Goal: Task Accomplishment & Management: Use online tool/utility

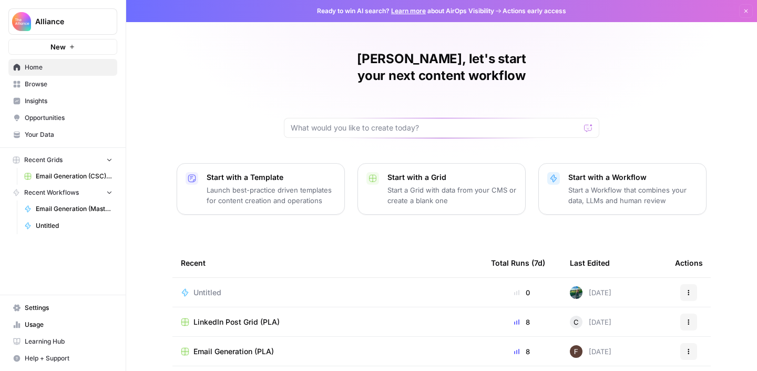
click at [64, 88] on span "Browse" at bounding box center [69, 83] width 88 height 9
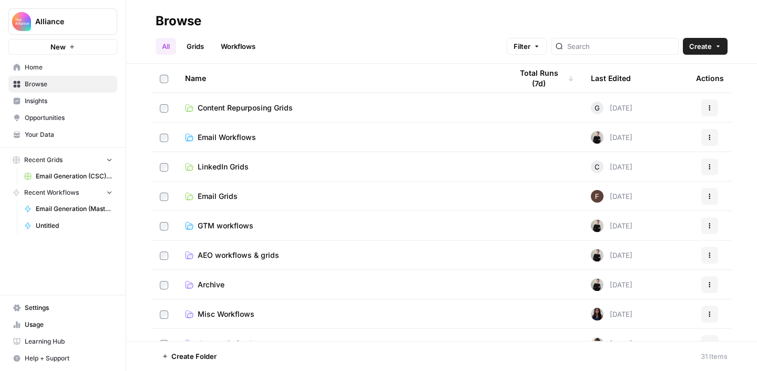
click at [246, 138] on span "Email Workflows" at bounding box center [227, 137] width 58 height 11
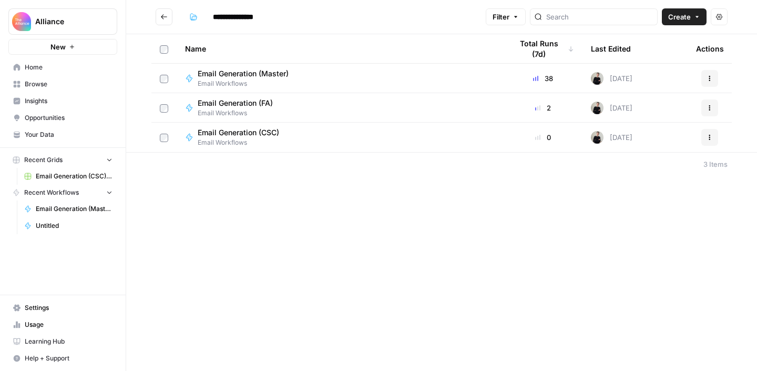
click at [715, 77] on button "Actions" at bounding box center [710, 78] width 17 height 17
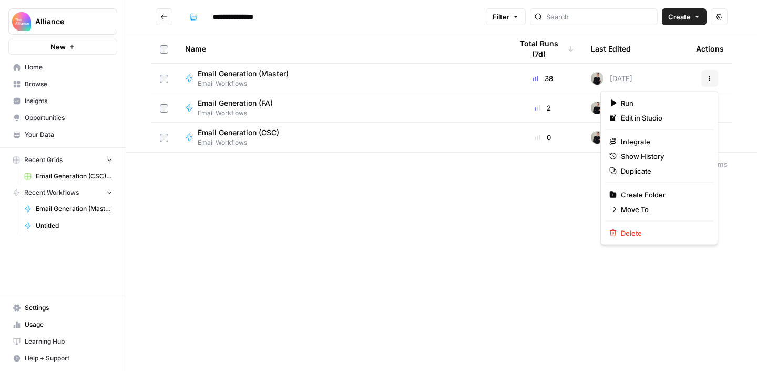
click at [370, 71] on div "Email Generation (Master) Email Workflows" at bounding box center [340, 78] width 310 height 20
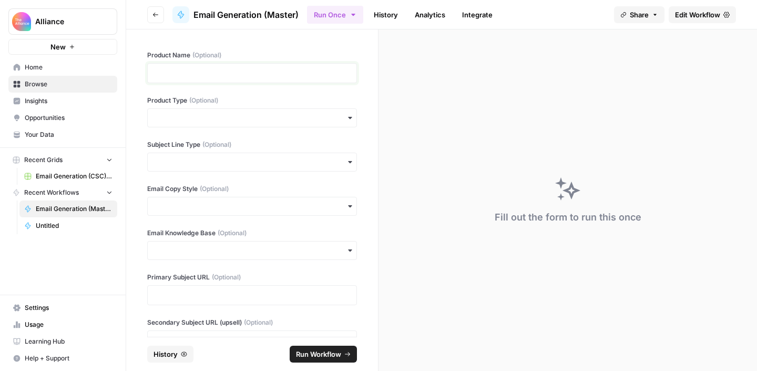
click at [179, 74] on p at bounding box center [252, 73] width 196 height 11
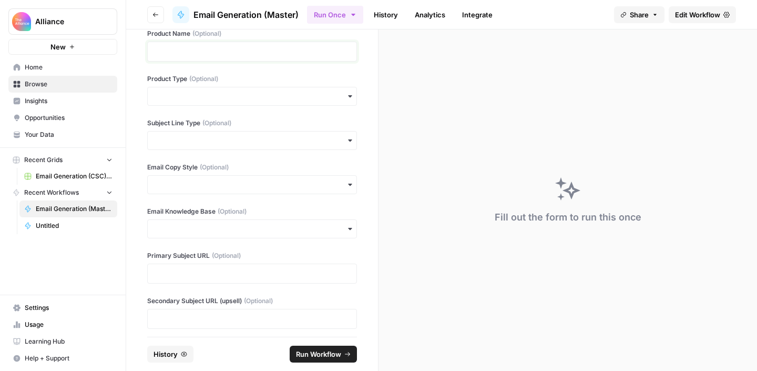
scroll to position [33, 0]
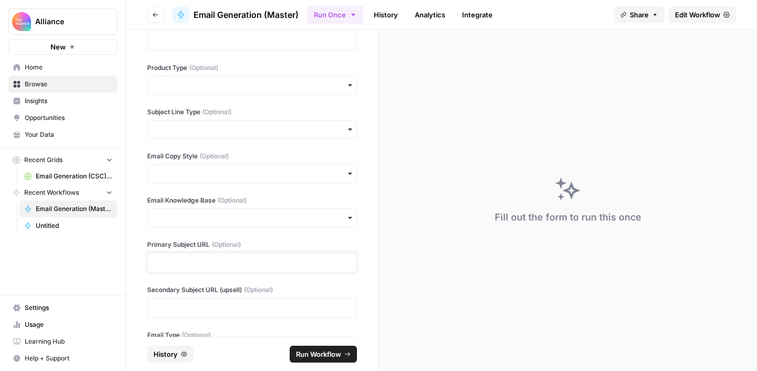
click at [225, 259] on p at bounding box center [252, 262] width 196 height 11
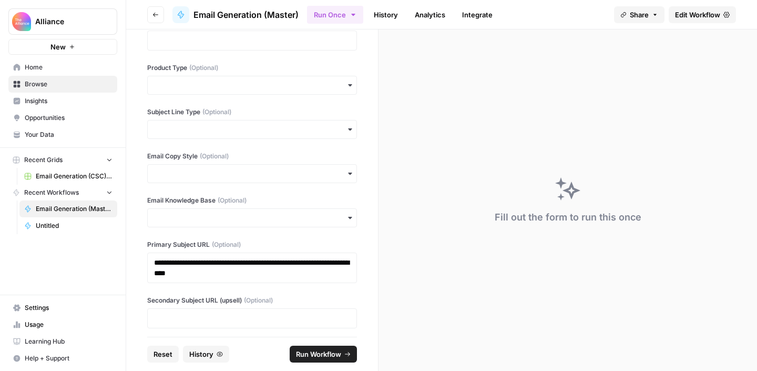
click at [235, 232] on div "**********" at bounding box center [252, 182] width 252 height 307
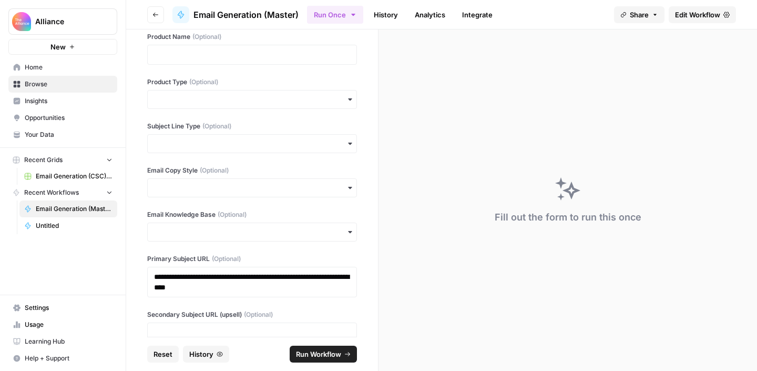
scroll to position [17, 0]
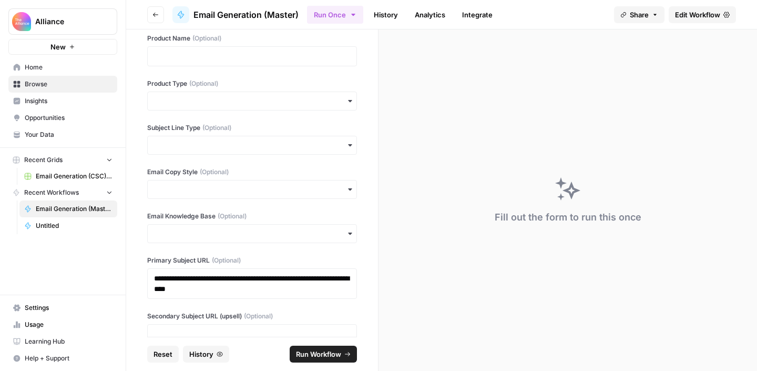
click at [235, 226] on div "button" at bounding box center [252, 233] width 210 height 19
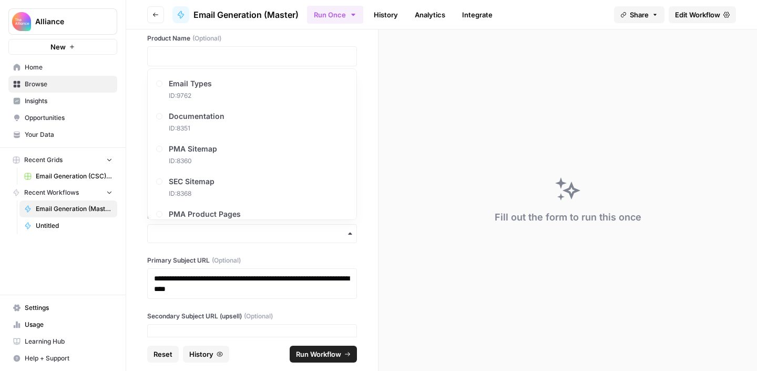
click at [236, 255] on div "**********" at bounding box center [252, 182] width 252 height 307
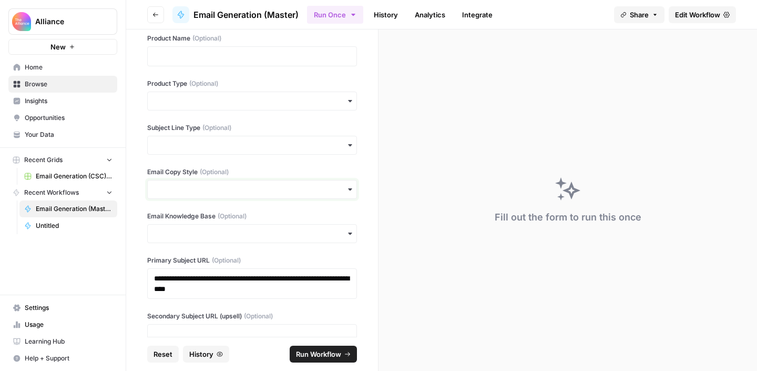
click at [220, 191] on input "Email Copy Style (Optional)" at bounding box center [252, 189] width 196 height 11
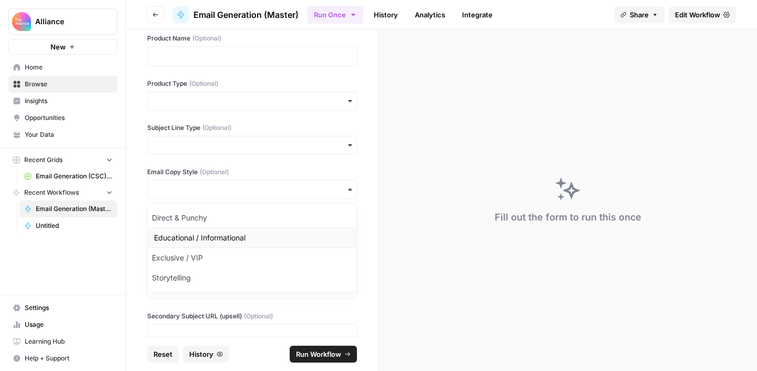
click at [217, 232] on div "Educational / Informational" at bounding box center [252, 238] width 209 height 20
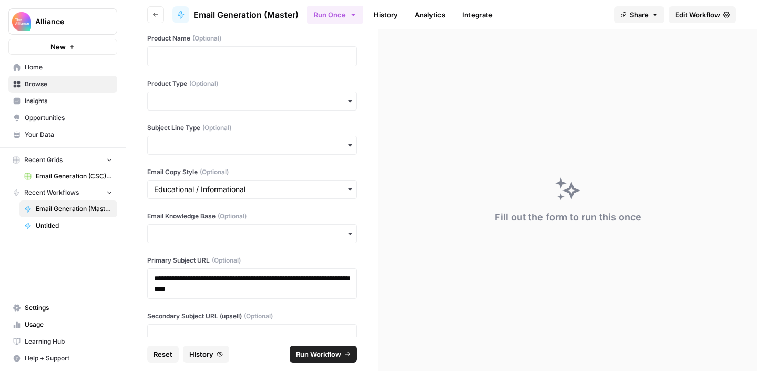
click at [221, 151] on div "button" at bounding box center [252, 145] width 210 height 19
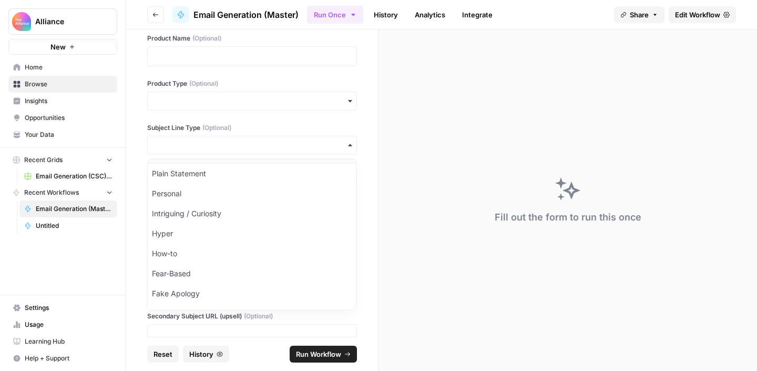
scroll to position [112, 0]
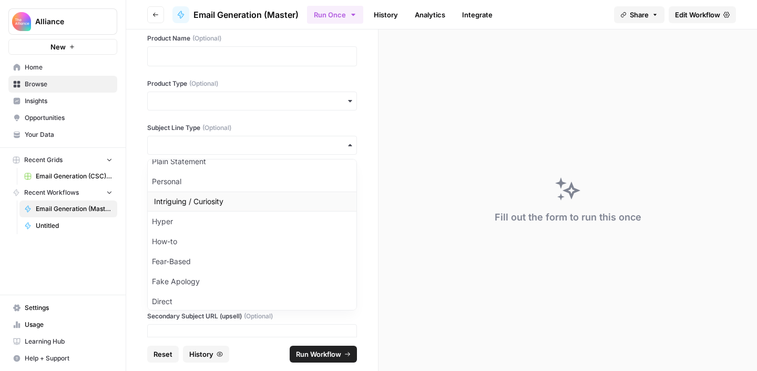
click at [232, 196] on div "Intriguing / Curiosity" at bounding box center [252, 201] width 209 height 20
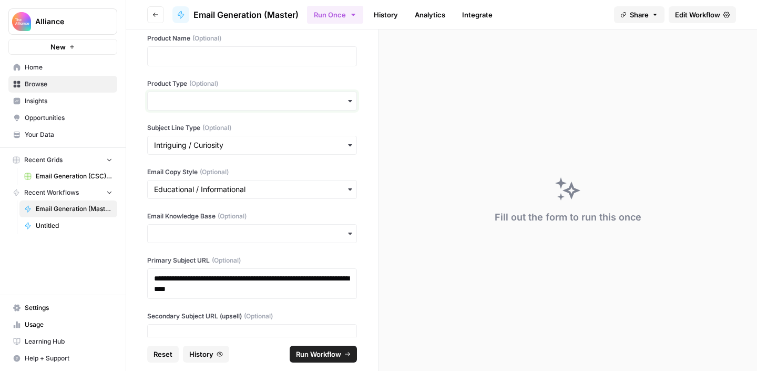
click at [218, 104] on input "Product Type (Optional)" at bounding box center [252, 101] width 196 height 11
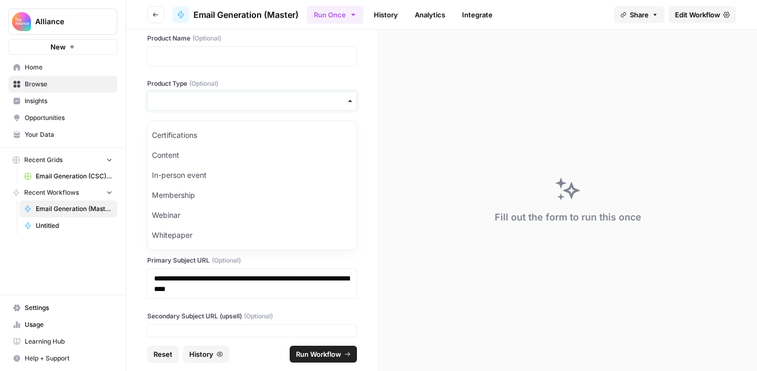
scroll to position [0, 0]
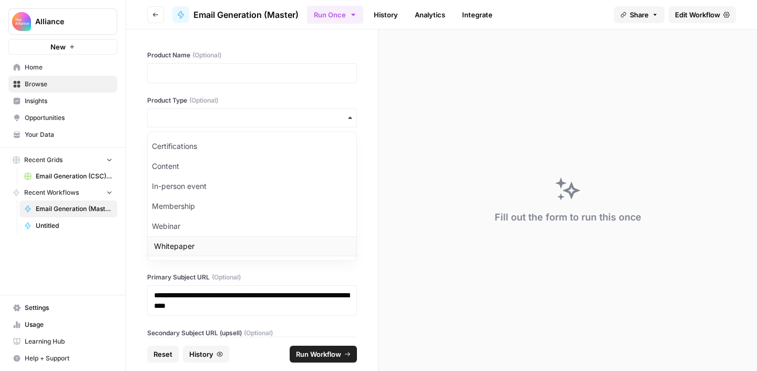
click at [191, 243] on div "Whitepaper" at bounding box center [252, 246] width 209 height 20
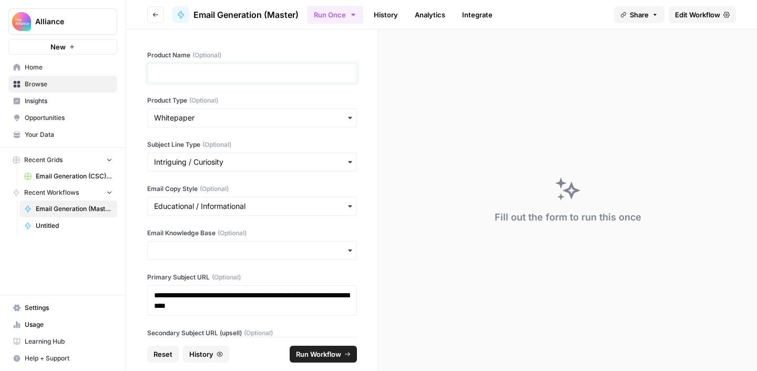
click at [221, 75] on p at bounding box center [252, 73] width 196 height 11
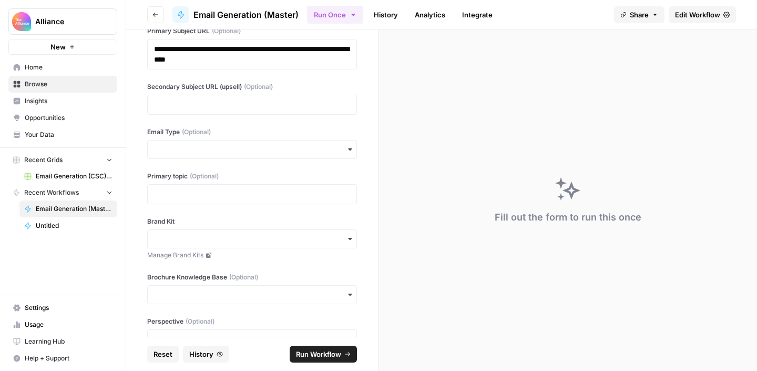
scroll to position [248, 0]
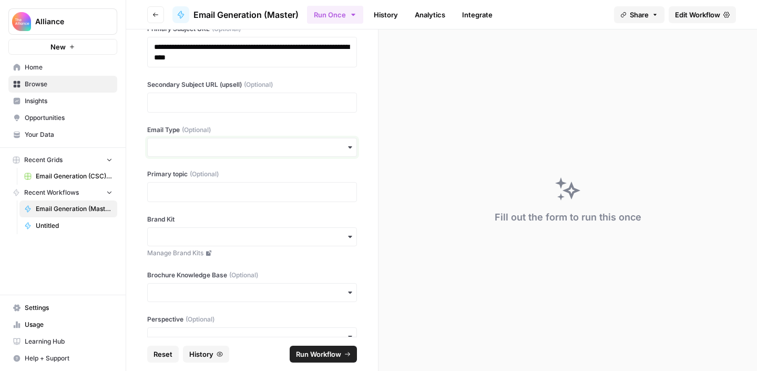
click at [246, 145] on input "Email Type (Optional)" at bounding box center [252, 147] width 196 height 11
click at [234, 175] on div "Value-led" at bounding box center [252, 176] width 209 height 20
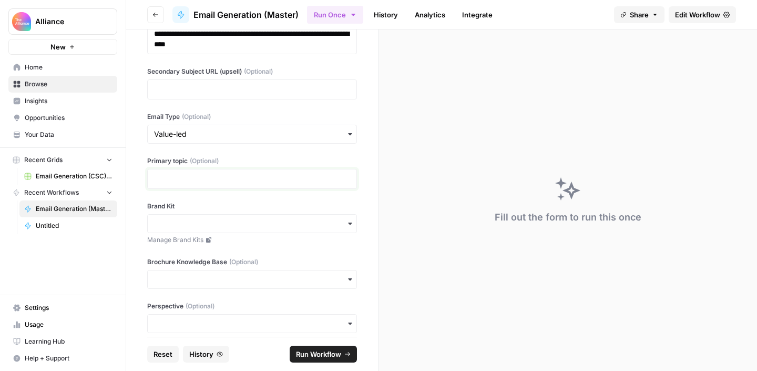
click at [230, 179] on p at bounding box center [252, 179] width 196 height 11
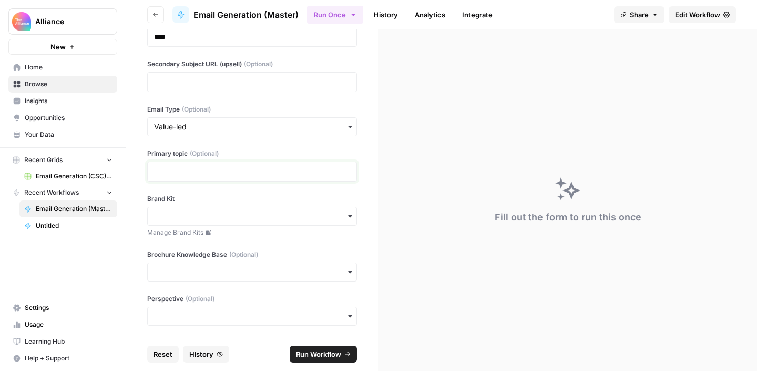
scroll to position [270, 0]
click at [211, 212] on input "Brand Kit" at bounding box center [252, 214] width 196 height 11
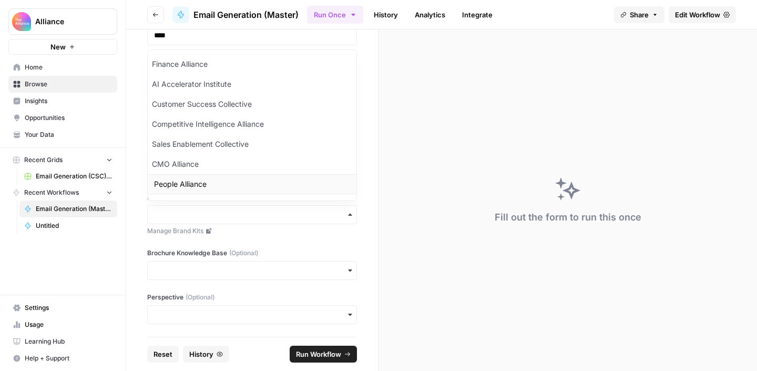
scroll to position [14, 0]
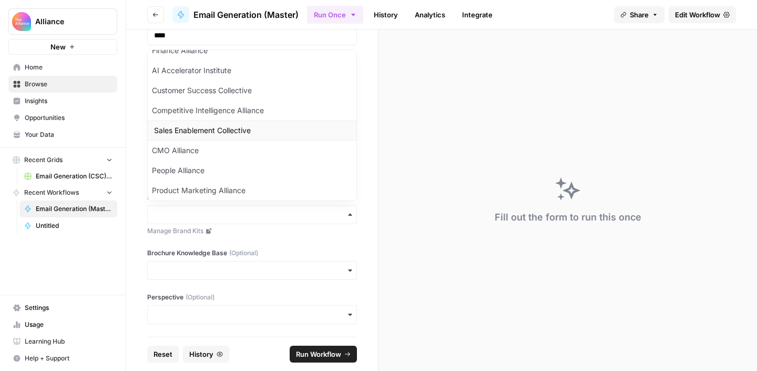
click at [236, 131] on div "Sales Enablement Collective" at bounding box center [252, 130] width 209 height 20
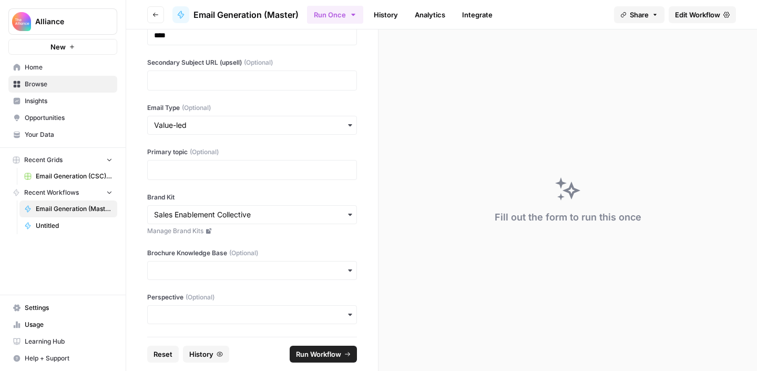
click at [256, 230] on link "Manage Brand Kits" at bounding box center [252, 230] width 210 height 9
click at [300, 275] on input "Brochure Knowledge Base (Optional)" at bounding box center [252, 270] width 196 height 11
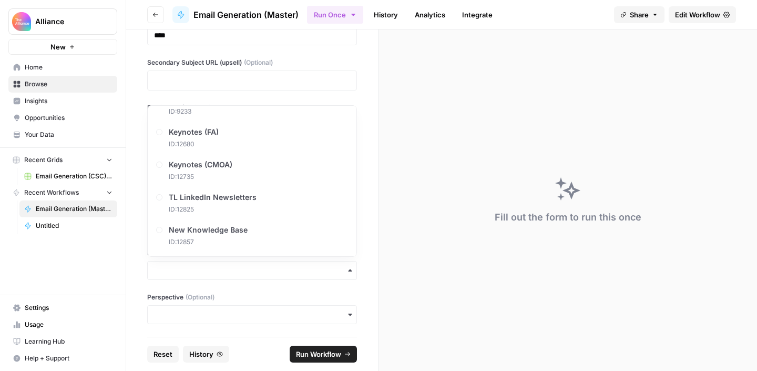
scroll to position [836, 0]
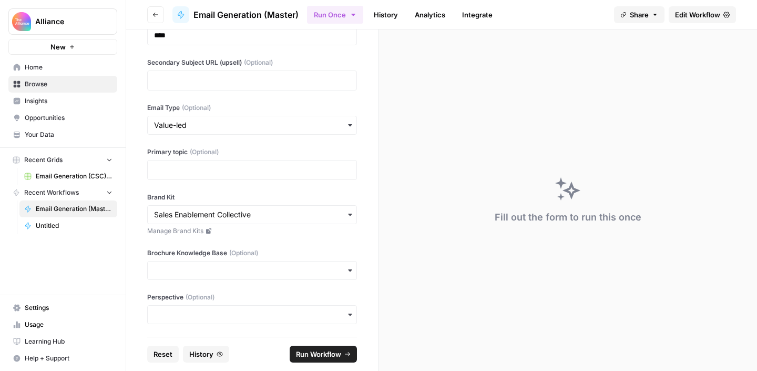
click at [97, 285] on div "Alliance New Home Browse Insights Opportunities Your Data Recent Grids Email Ge…" at bounding box center [63, 185] width 126 height 371
click at [170, 312] on input "Perspective (Optional)" at bounding box center [252, 314] width 196 height 11
click at [183, 287] on div "Third-Person" at bounding box center [252, 286] width 209 height 20
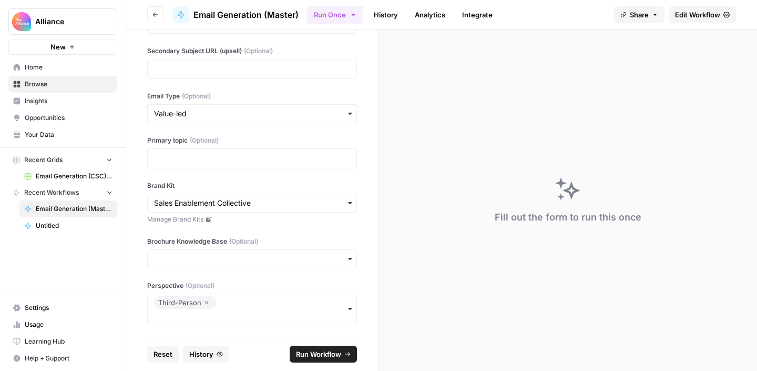
click at [292, 360] on button "Run Workflow" at bounding box center [323, 354] width 67 height 17
click at [368, 171] on div "**********" at bounding box center [252, 182] width 252 height 307
click at [739, 330] on icon "close" at bounding box center [742, 329] width 7 height 8
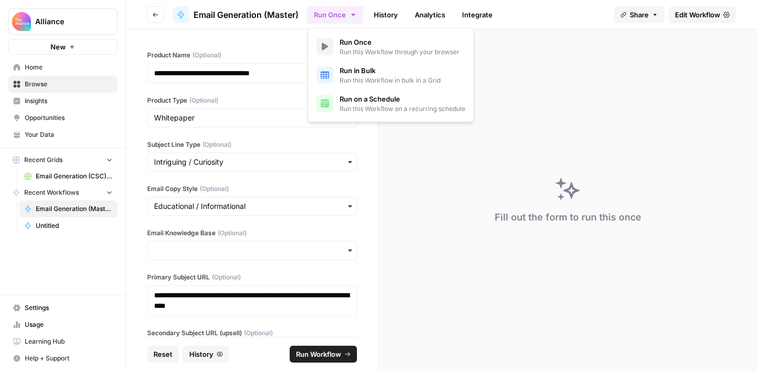
click at [355, 15] on icon "button" at bounding box center [353, 15] width 8 height 8
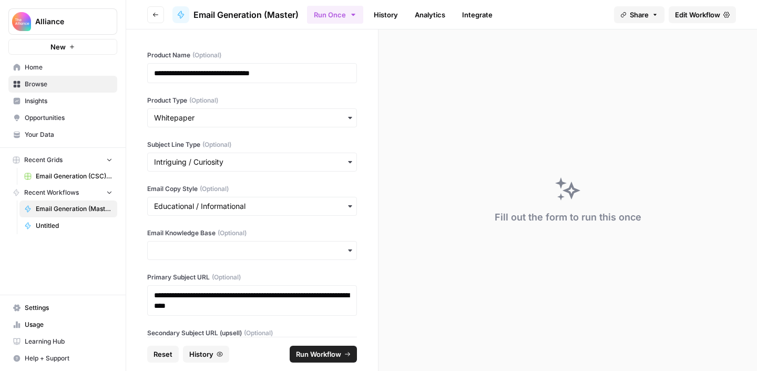
click at [355, 15] on icon "button" at bounding box center [353, 15] width 8 height 8
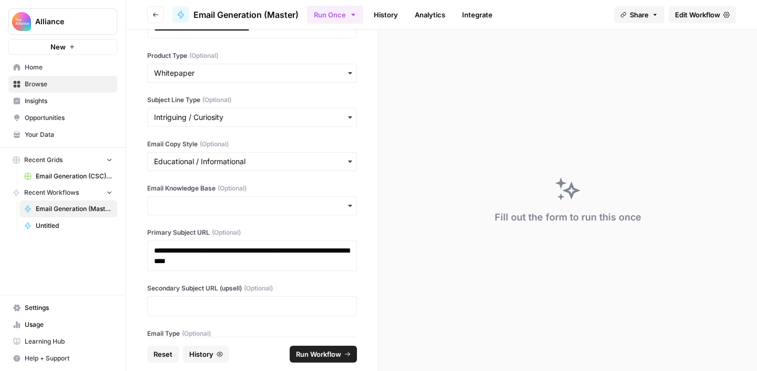
scroll to position [48, 0]
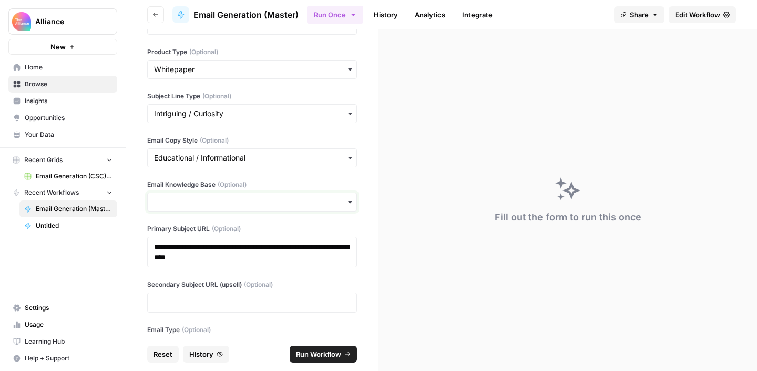
click at [280, 202] on input "Email Knowledge Base (Optional)" at bounding box center [252, 202] width 196 height 11
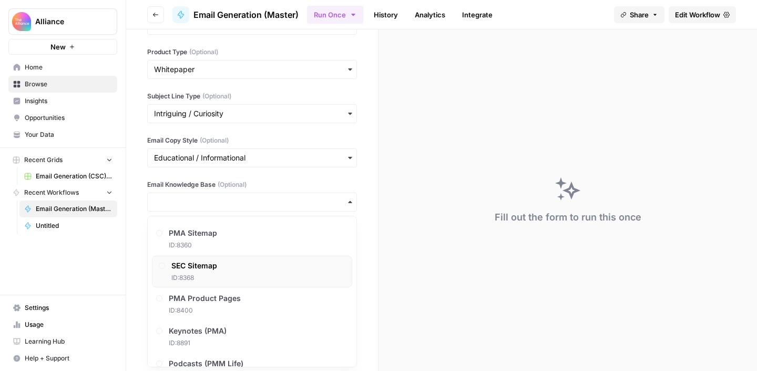
scroll to position [66, 0]
click at [261, 267] on div "SEC Sitemap ID: 8368" at bounding box center [252, 268] width 200 height 32
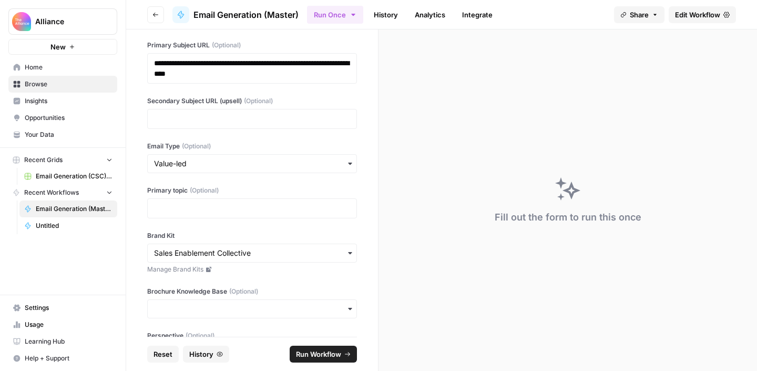
scroll to position [282, 0]
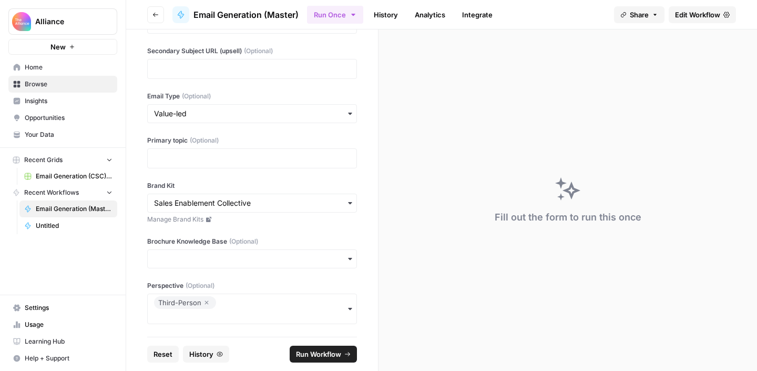
click at [316, 351] on span "Run Workflow" at bounding box center [318, 354] width 45 height 11
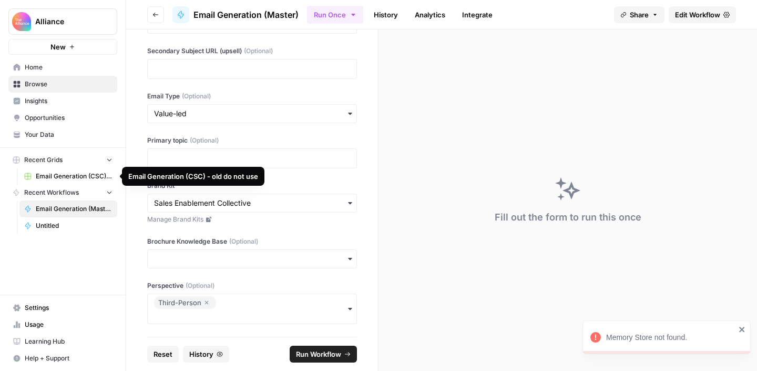
click at [63, 83] on span "Browse" at bounding box center [69, 83] width 88 height 9
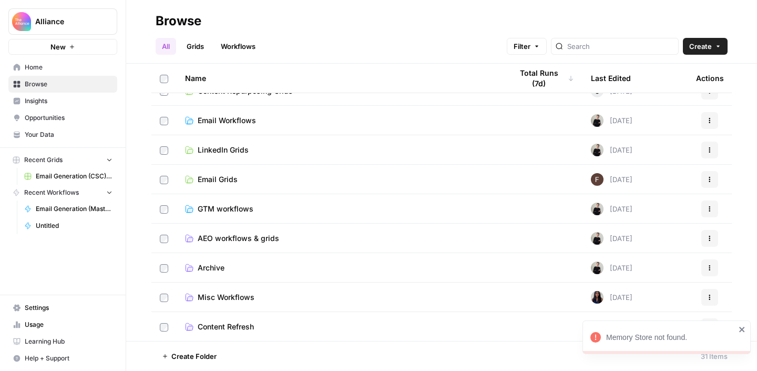
scroll to position [20, 0]
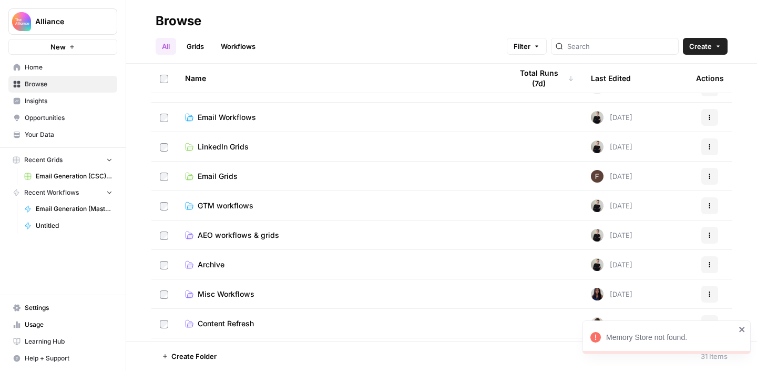
click at [219, 175] on span "Email Grids" at bounding box center [218, 176] width 40 height 11
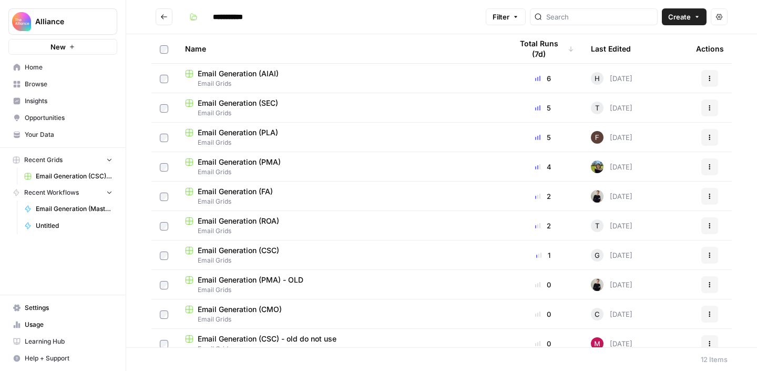
scroll to position [6, 0]
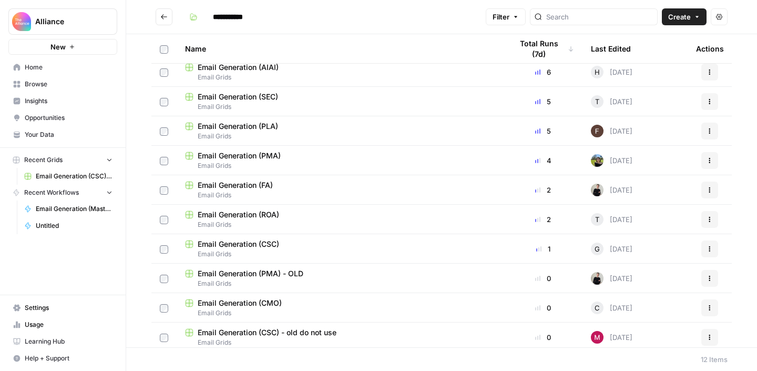
click at [239, 94] on span "Email Generation (SEC)" at bounding box center [238, 97] width 80 height 11
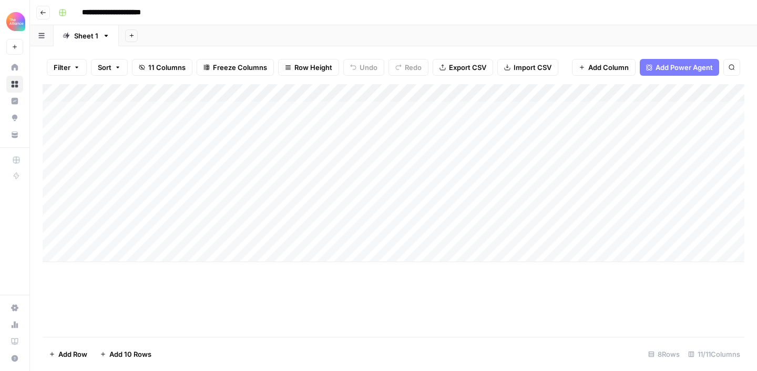
click at [109, 255] on div "Add Column" at bounding box center [394, 173] width 702 height 178
type textarea "**********"
click at [432, 329] on div "Add Column" at bounding box center [394, 210] width 702 height 252
click at [298, 252] on div "Add Column" at bounding box center [394, 182] width 702 height 196
click at [289, 255] on div "Add Column" at bounding box center [394, 182] width 702 height 196
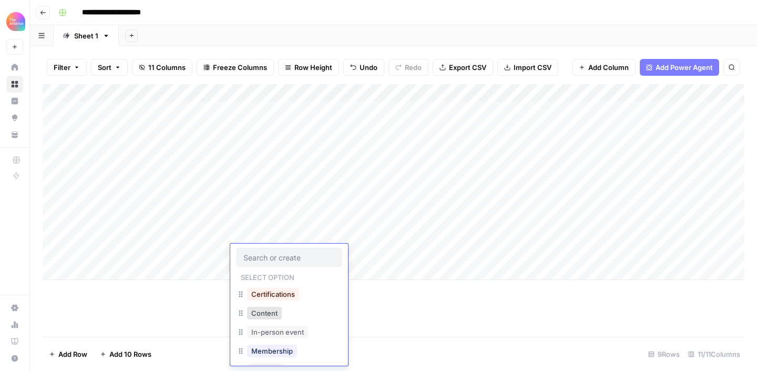
click at [295, 253] on input "text" at bounding box center [289, 256] width 92 height 9
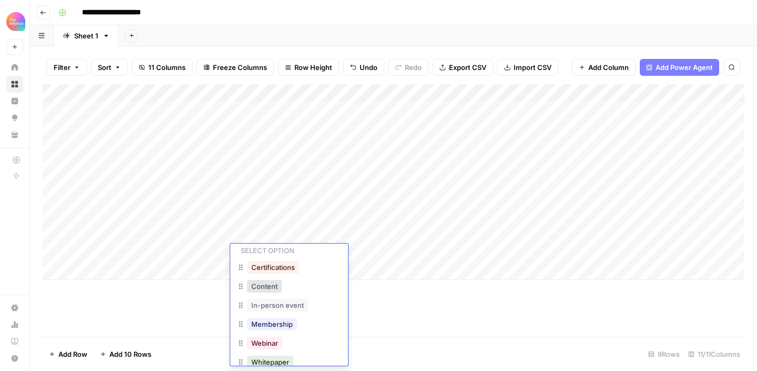
scroll to position [42, 0]
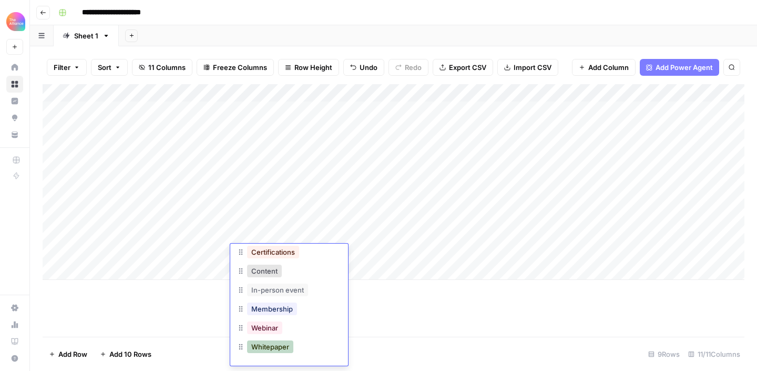
click at [282, 349] on button "Whitepaper" at bounding box center [270, 346] width 46 height 13
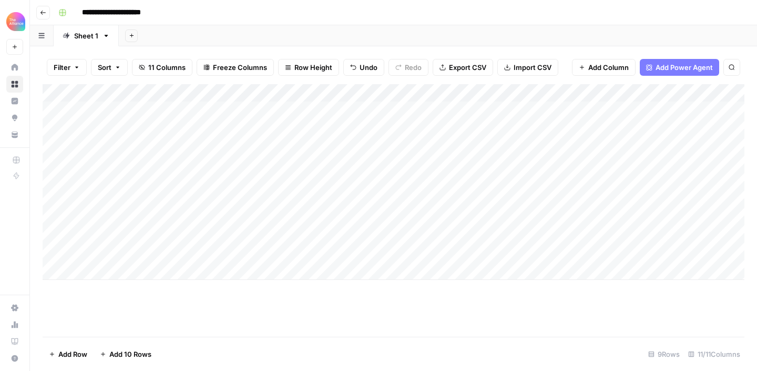
click at [362, 258] on div "Add Column" at bounding box center [394, 182] width 702 height 196
click at [373, 254] on div "Add Column" at bounding box center [394, 182] width 702 height 196
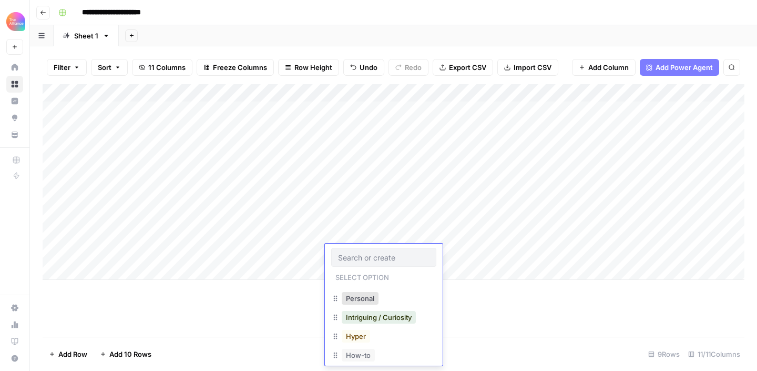
scroll to position [111, 0]
click at [388, 318] on button "Intriguing / Curiosity" at bounding box center [379, 315] width 74 height 13
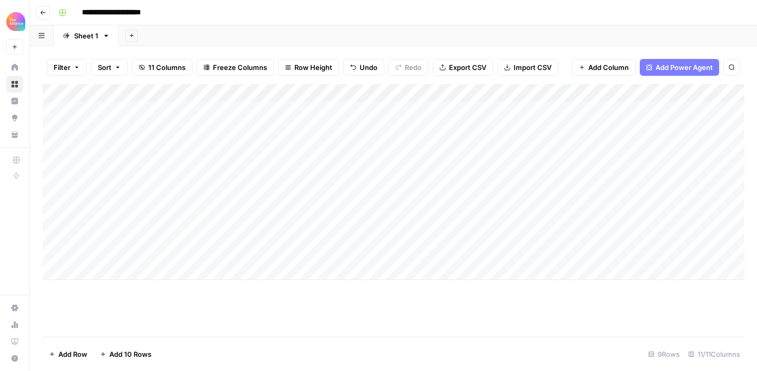
click at [461, 251] on div "Add Column" at bounding box center [394, 182] width 702 height 196
click at [471, 254] on div "Add Column" at bounding box center [394, 182] width 702 height 196
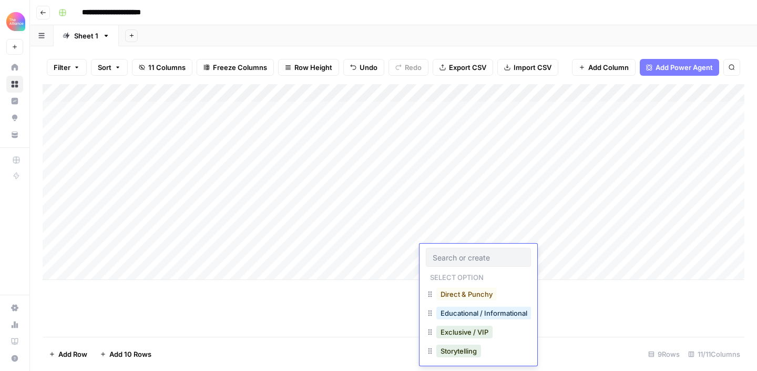
click at [472, 312] on button "Educational / Informational" at bounding box center [483, 313] width 95 height 13
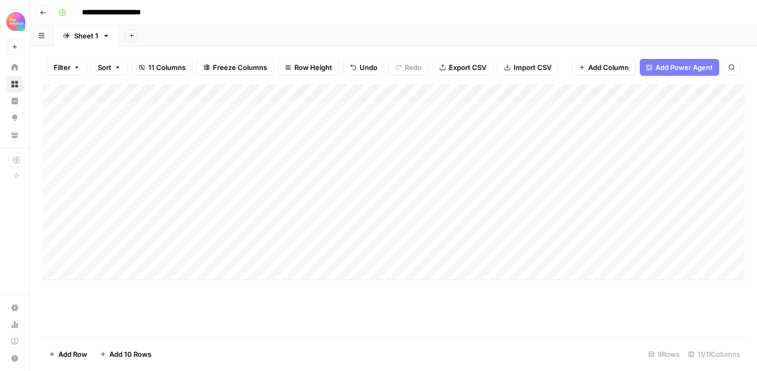
click at [561, 260] on div "Add Column" at bounding box center [394, 182] width 702 height 196
click at [560, 247] on div "Add Column" at bounding box center [394, 182] width 702 height 196
click at [560, 247] on textarea at bounding box center [598, 254] width 168 height 15
type textarea "**********"
click at [608, 320] on div "Add Column" at bounding box center [394, 210] width 702 height 252
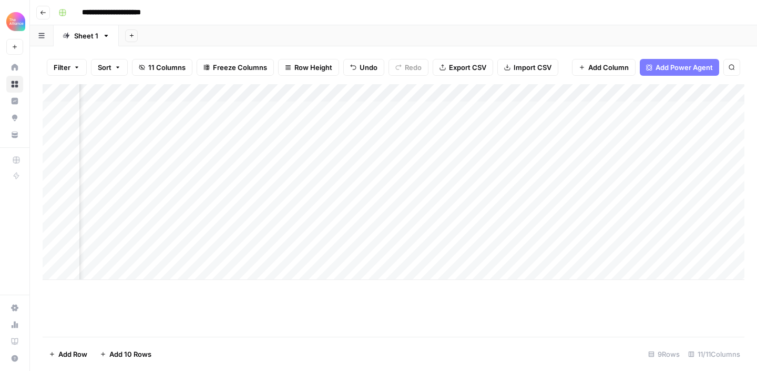
scroll to position [0, 281]
click at [579, 251] on div "Add Column" at bounding box center [394, 182] width 702 height 196
click at [587, 252] on div "Add Column" at bounding box center [394, 182] width 702 height 196
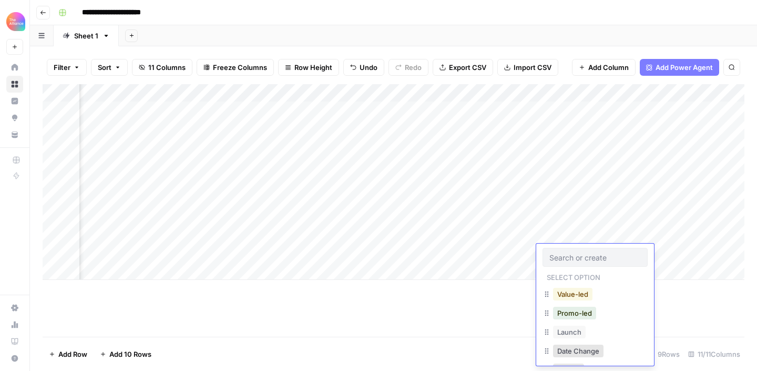
click at [566, 294] on button "Value-led" at bounding box center [572, 294] width 39 height 13
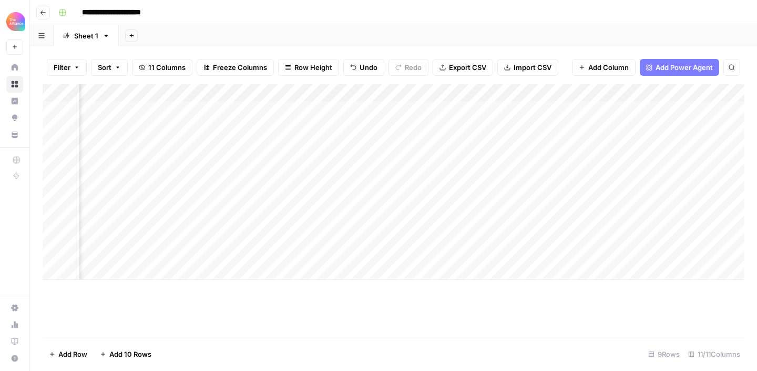
scroll to position [0, 535]
click at [424, 252] on div "Add Column" at bounding box center [394, 182] width 702 height 196
type textarea "**********"
click at [548, 319] on div "Add Column" at bounding box center [394, 210] width 702 height 252
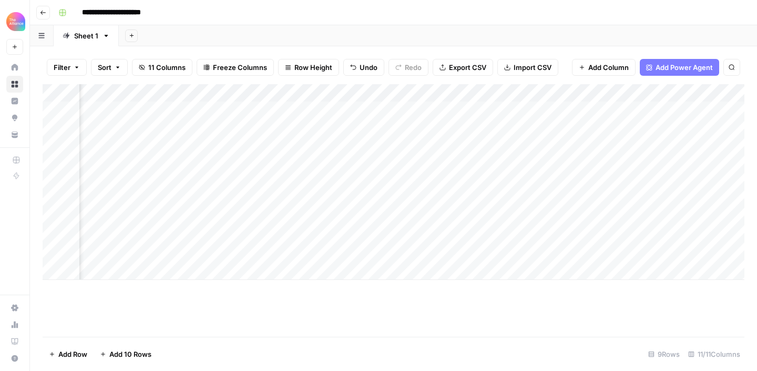
click at [543, 259] on div "Add Column" at bounding box center [394, 182] width 702 height 196
click at [397, 252] on div "Add Column" at bounding box center [394, 182] width 702 height 196
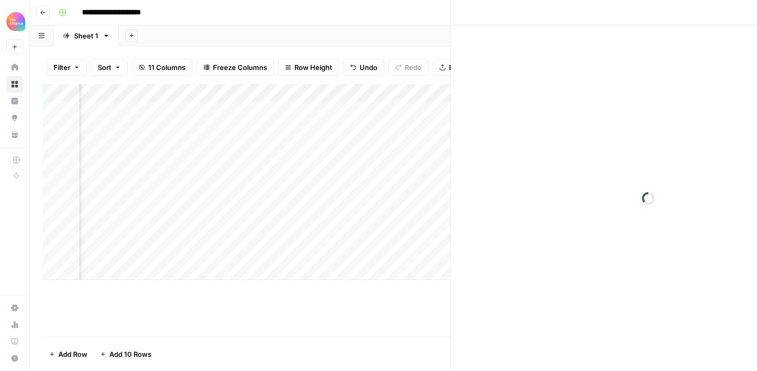
scroll to position [0, 698]
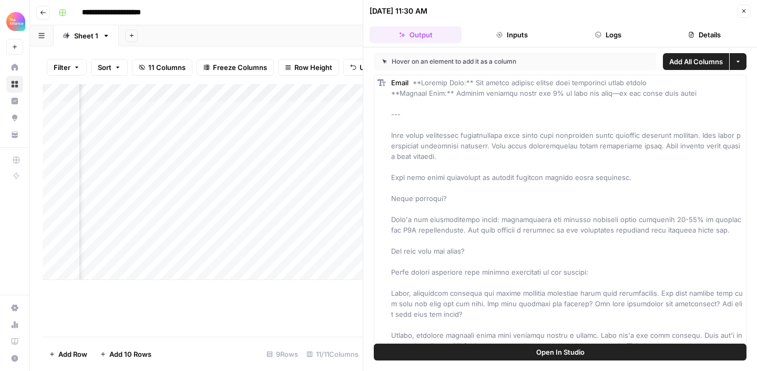
drag, startPoint x: 474, startPoint y: 84, endPoint x: 671, endPoint y: 85, distance: 196.7
copy span "The hidden revenue engine most enablement teams ignore"
drag, startPoint x: 453, startPoint y: 93, endPoint x: 686, endPoint y: 91, distance: 232.5
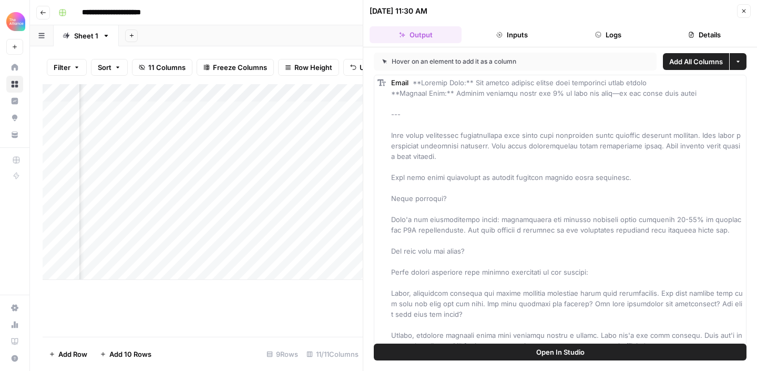
copy span "Channel partners could add 6% to your top line—if you train them right"
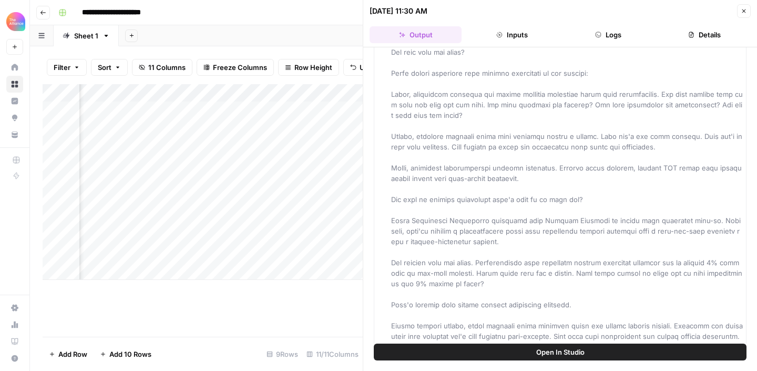
scroll to position [0, 0]
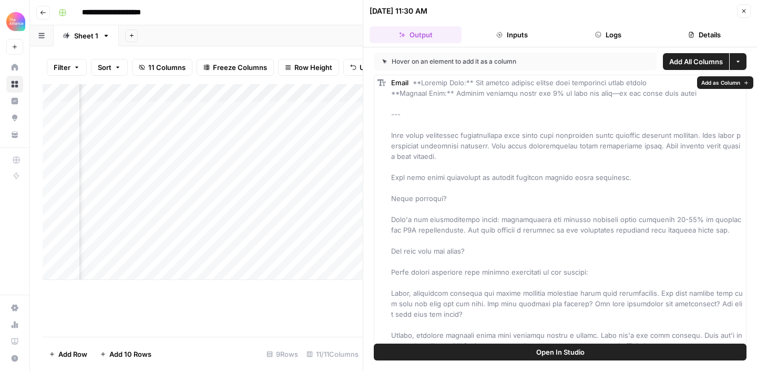
drag, startPoint x: 731, startPoint y: 289, endPoint x: 388, endPoint y: 132, distance: 377.0
copy span "Most sales enablement professionals pour hours into perfecting their internal t…"
